Goal: Information Seeking & Learning: Learn about a topic

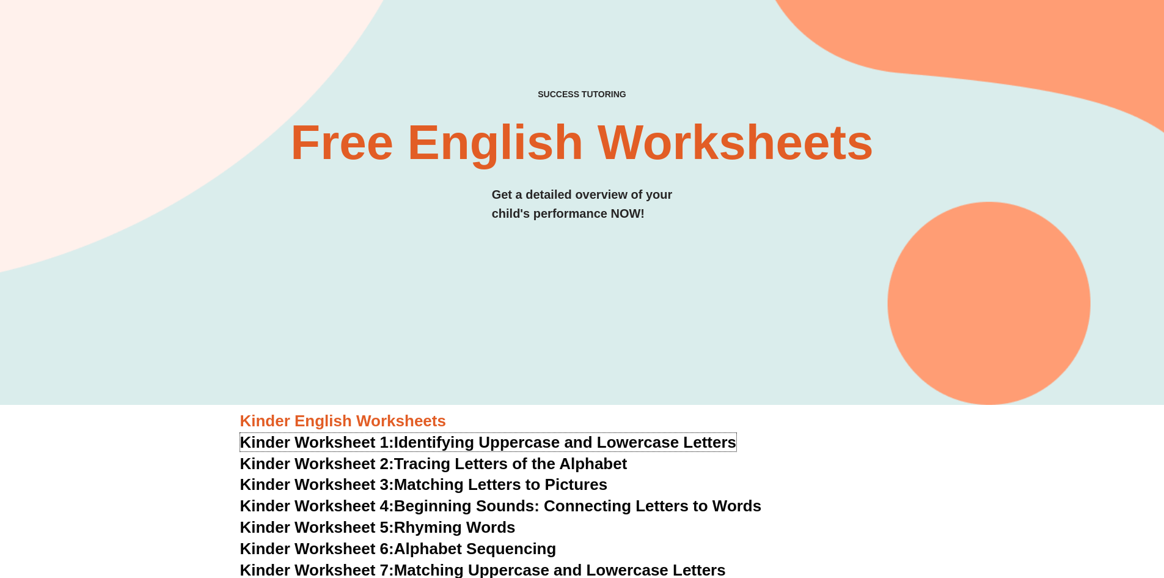
scroll to position [120, 0]
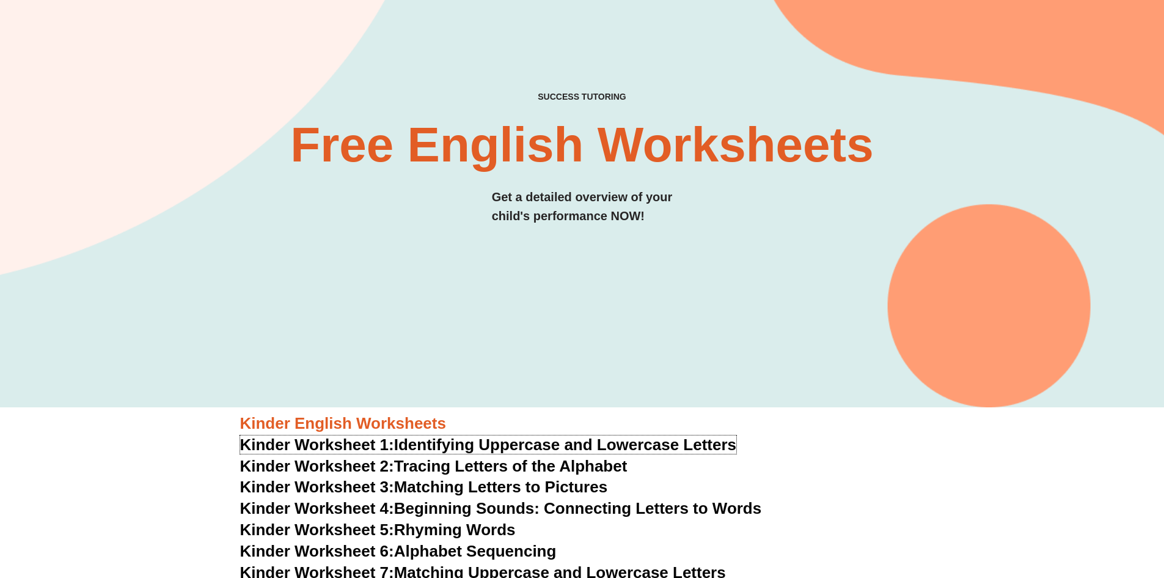
click at [524, 443] on link "Kinder Worksheet 1: Identifying Uppercase and Lowercase Letters" at bounding box center [488, 444] width 497 height 18
click at [461, 486] on link "Kinder Worksheet 3: Matching Letters to Pictures" at bounding box center [424, 486] width 368 height 18
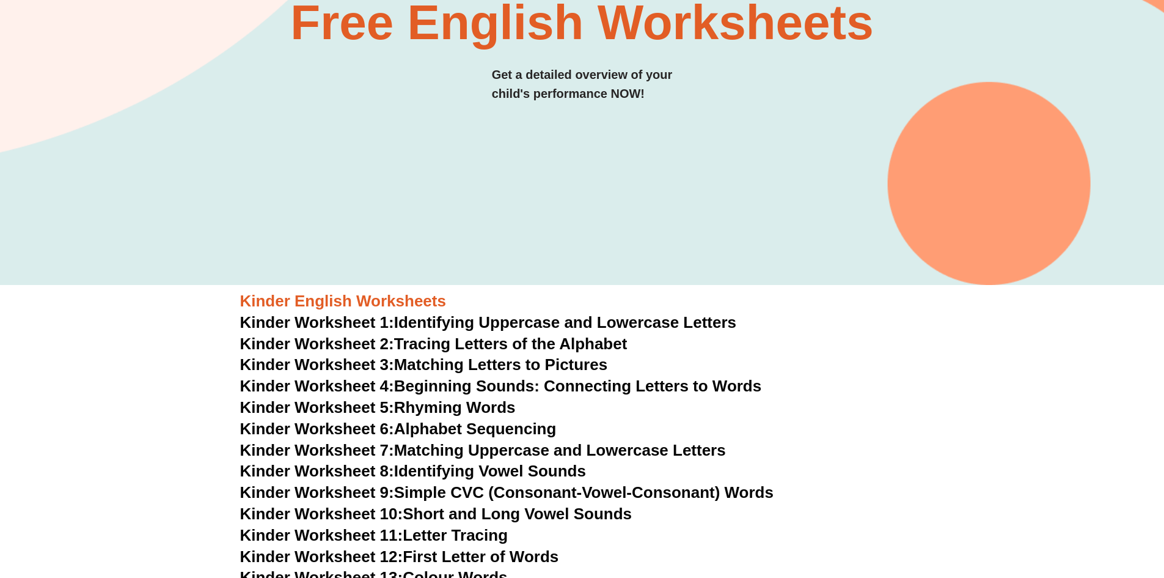
click at [470, 488] on link "Kinder Worksheet 9: Simple CVC (Consonant-Vowel-Consonant) Words" at bounding box center [507, 492] width 534 height 18
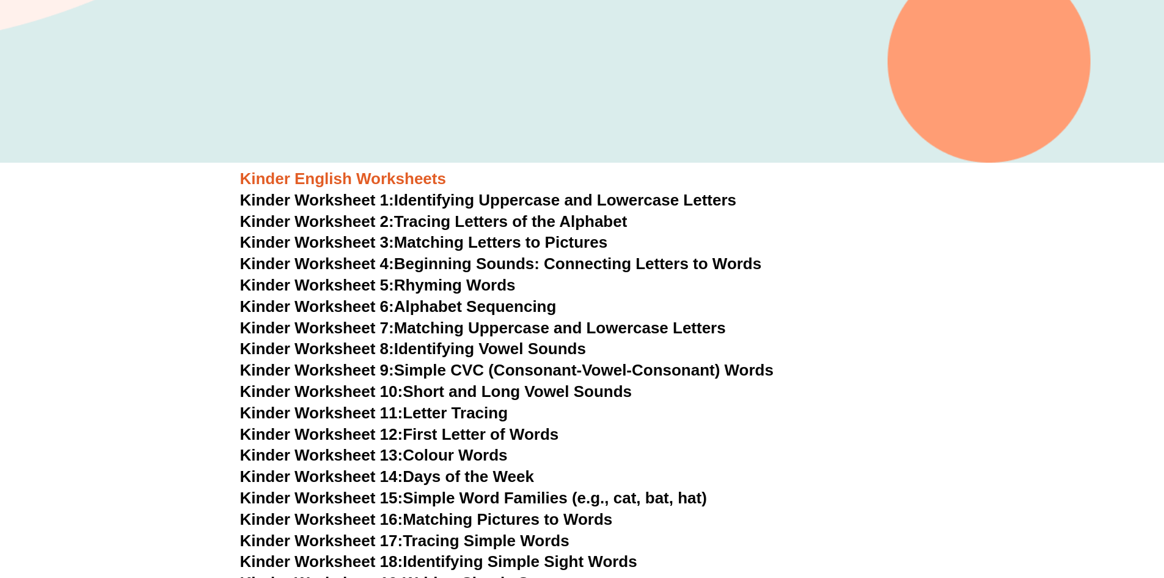
click at [504, 477] on link "Kinder Worksheet 14: Days of the Week" at bounding box center [387, 476] width 294 height 18
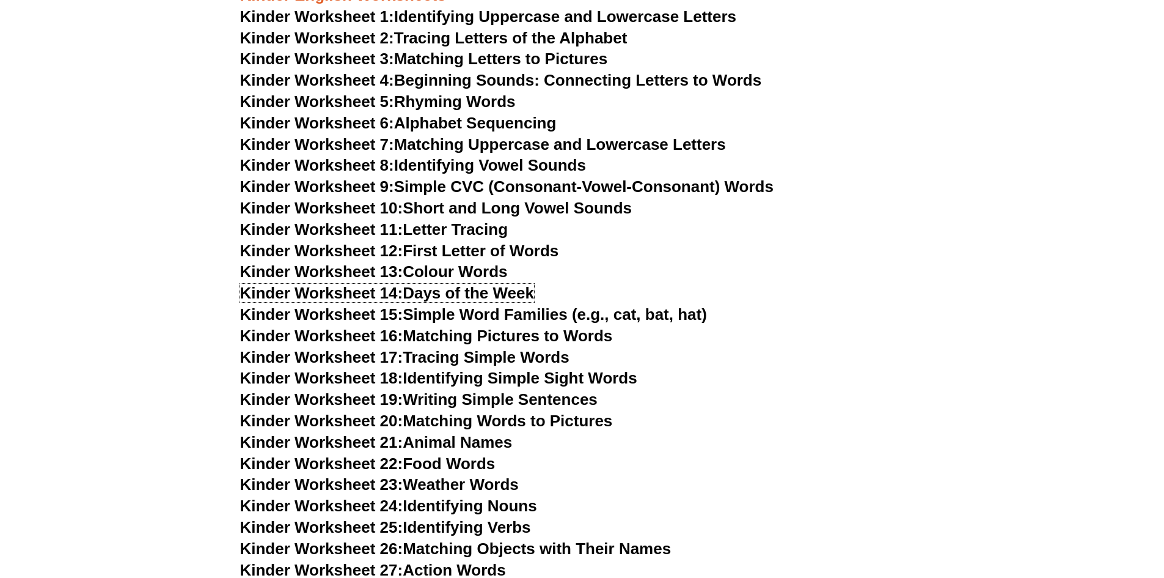
scroll to position [609, 0]
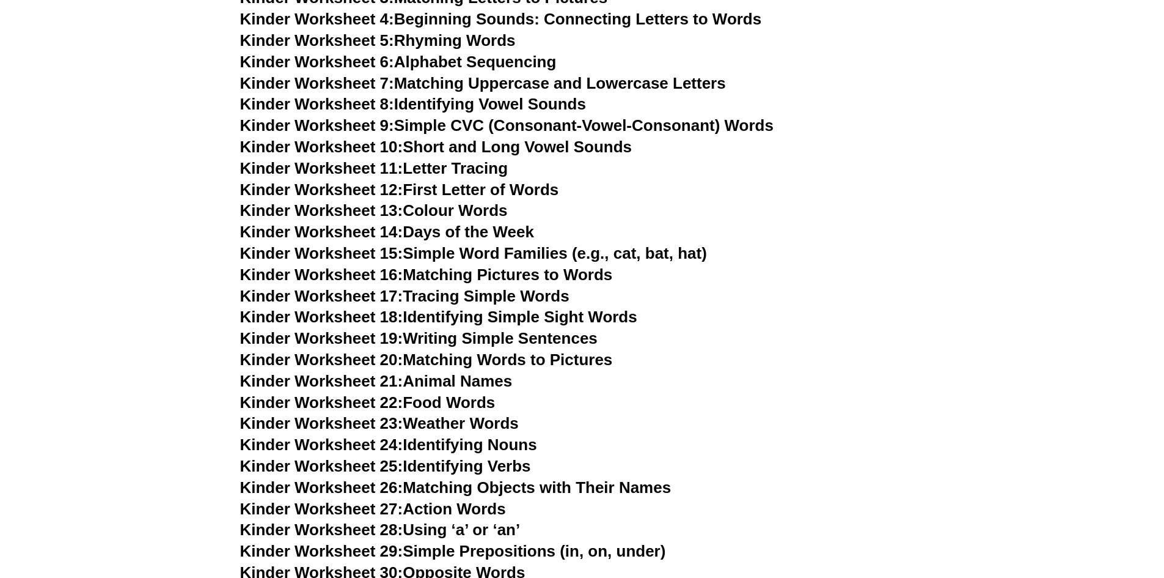
click at [477, 339] on link "Kinder Worksheet 19: Writing Simple Sentences" at bounding box center [419, 338] width 358 height 18
click at [474, 403] on link "Kinder Worksheet 22: Food Words" at bounding box center [367, 402] width 255 height 18
click at [478, 421] on link "Kinder Worksheet 23: Weather Words" at bounding box center [379, 423] width 279 height 18
click at [518, 444] on link "Kinder Worksheet 24: Identifying Nouns" at bounding box center [388, 444] width 297 height 18
click at [460, 463] on link "Kinder Worksheet 25: Identifying Verbs" at bounding box center [385, 466] width 291 height 18
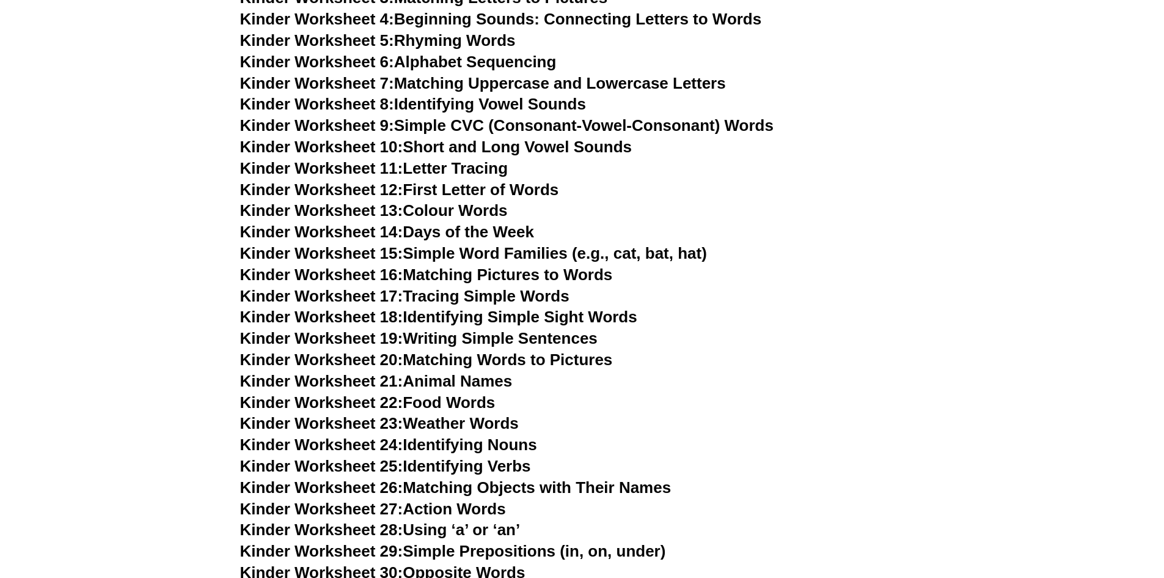
click at [541, 485] on link "Kinder Worksheet 26: Matching Objects with Their Names" at bounding box center [455, 487] width 431 height 18
click at [481, 526] on link "Kinder Worksheet 28: Using ‘a’ or ‘an’" at bounding box center [380, 529] width 281 height 18
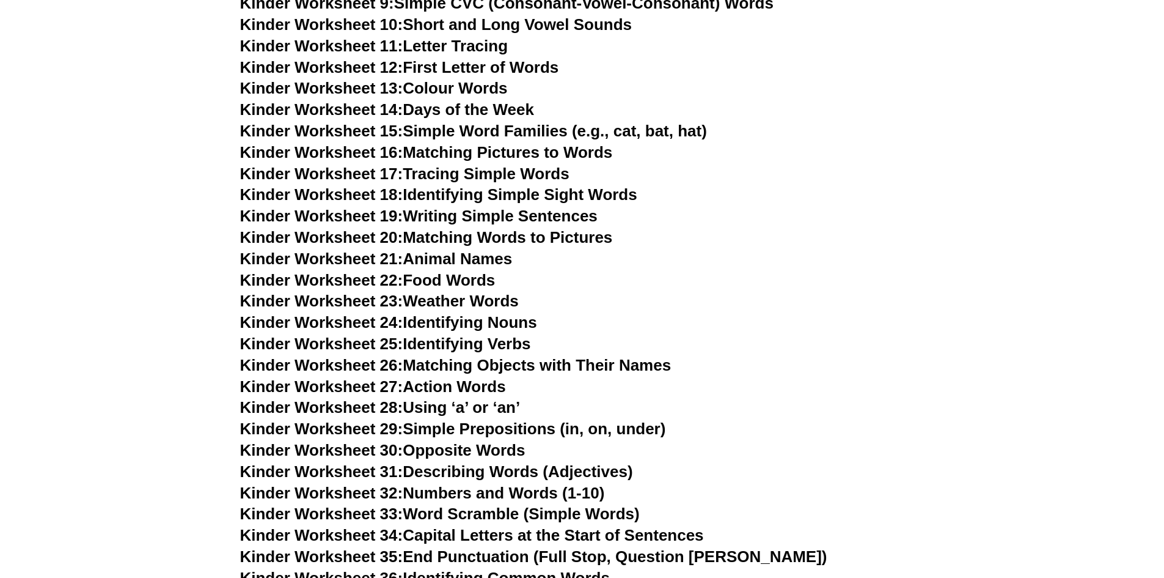
click at [561, 428] on link "Kinder Worksheet 29: Simple Prepositions (in, on, under)" at bounding box center [453, 428] width 426 height 18
click at [477, 452] on link "Kinder Worksheet 30: Opposite Words" at bounding box center [382, 450] width 285 height 18
click at [392, 469] on span "Kinder Worksheet 31:" at bounding box center [321, 471] width 163 height 18
click at [482, 519] on link "Kinder Worksheet 33: Word Scramble (Simple Words)" at bounding box center [440, 513] width 400 height 18
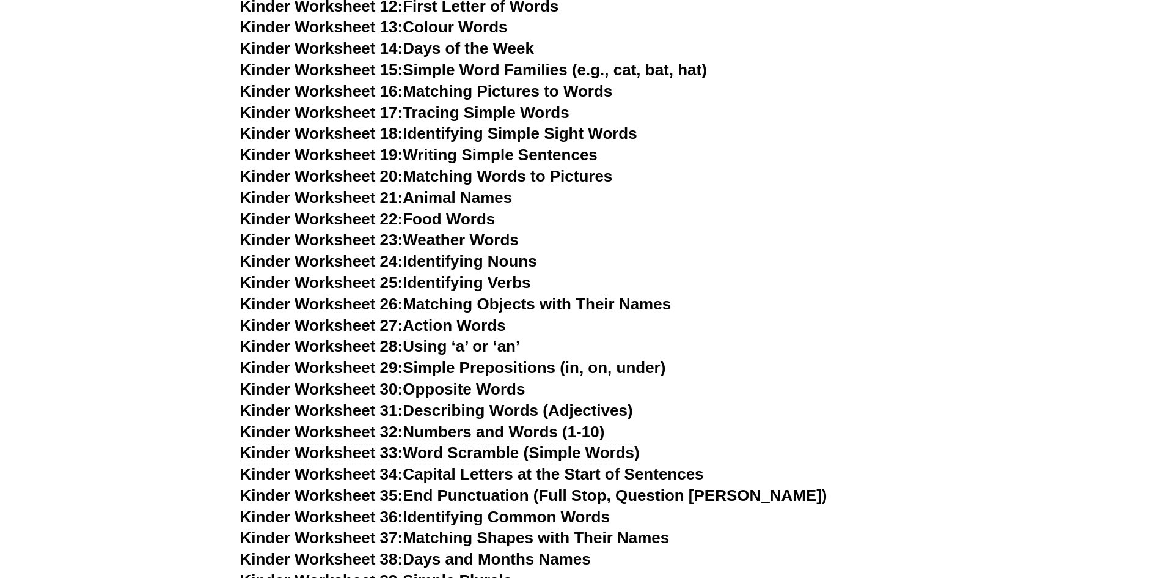
scroll to position [853, 0]
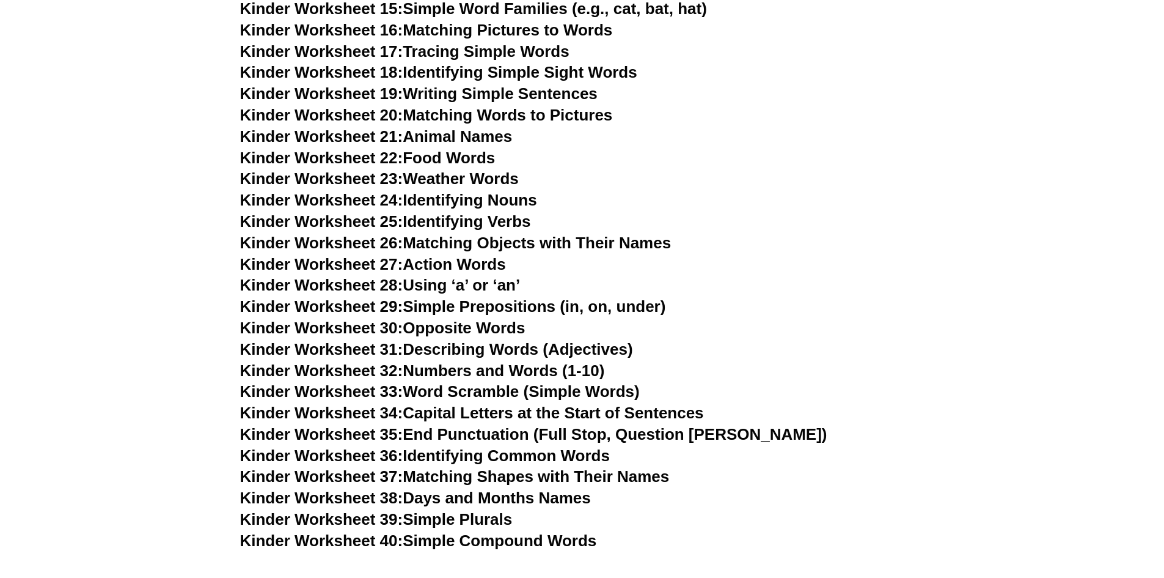
click at [591, 434] on link "Kinder Worksheet 35: End Punctuation (Full Stop, Question Mark)" at bounding box center [533, 434] width 587 height 18
click at [515, 456] on link "Kinder Worksheet 36: Identifying Common Words" at bounding box center [425, 455] width 370 height 18
click at [474, 518] on link "Kinder Worksheet 39: Simple Plurals" at bounding box center [376, 519] width 273 height 18
click at [468, 543] on link "Kinder Worksheet 40: Simple Compound Words" at bounding box center [418, 540] width 357 height 18
click at [510, 496] on link "Kinder Worksheet 38: Days and Months Names" at bounding box center [415, 497] width 351 height 18
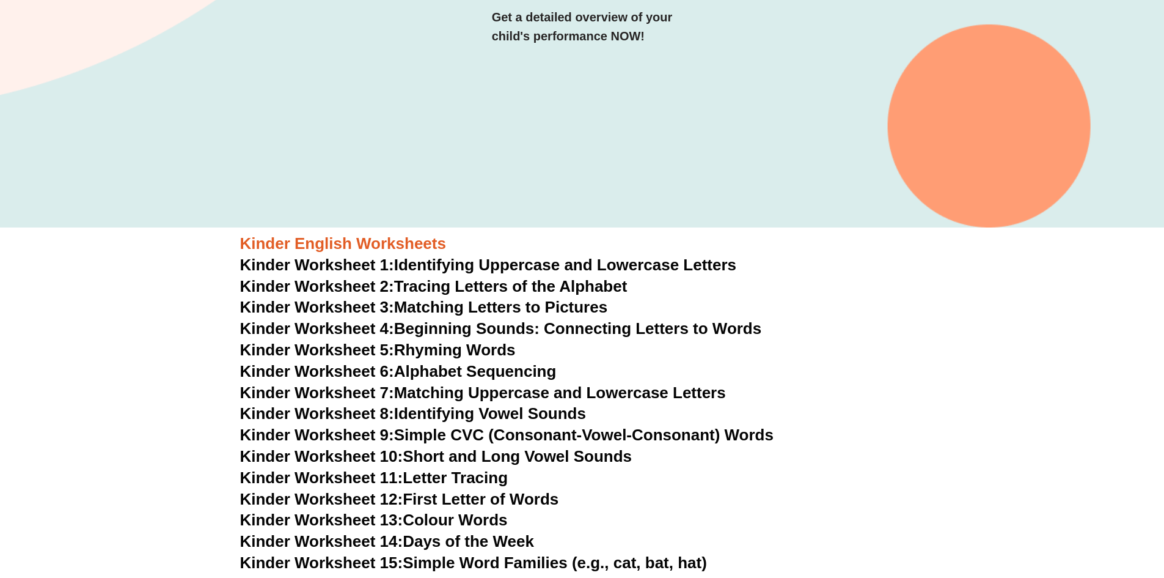
scroll to position [0, 0]
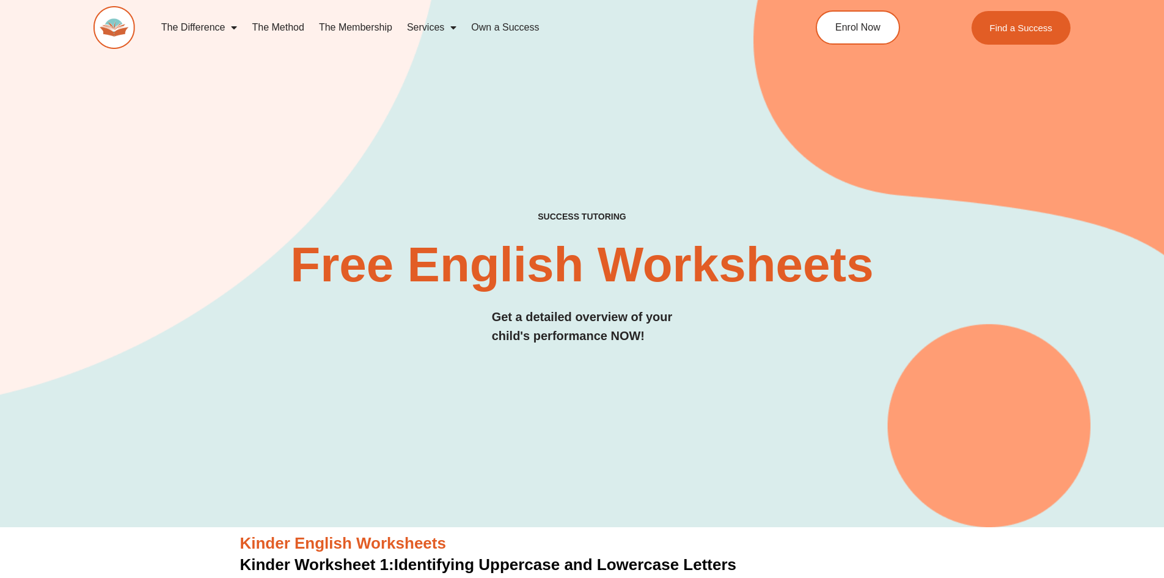
click at [114, 25] on img at bounding box center [115, 27] width 42 height 43
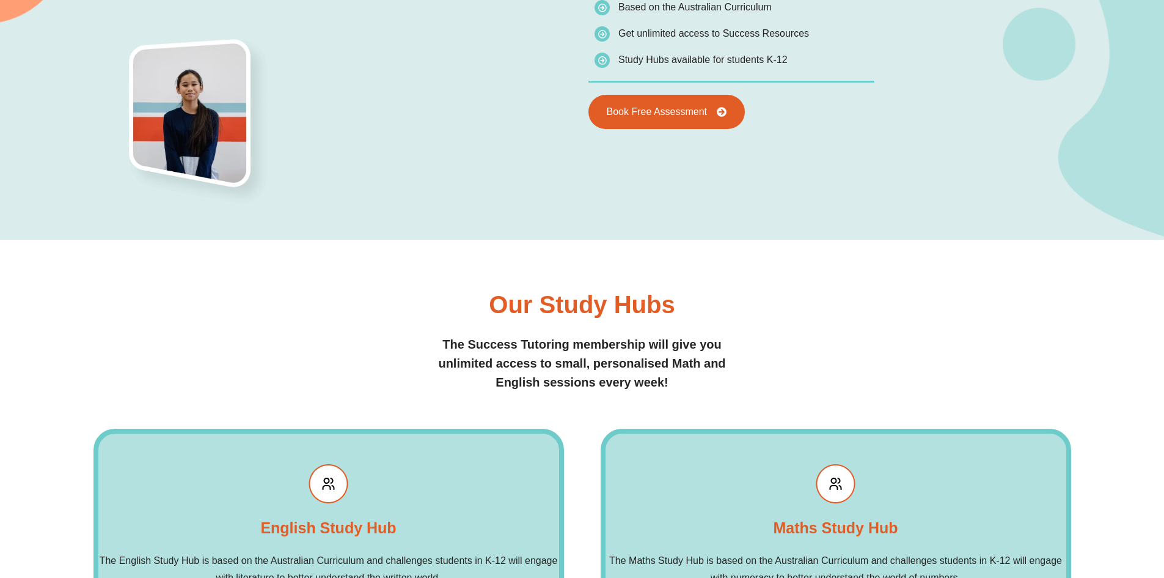
scroll to position [1528, 0]
